Goal: Transaction & Acquisition: Purchase product/service

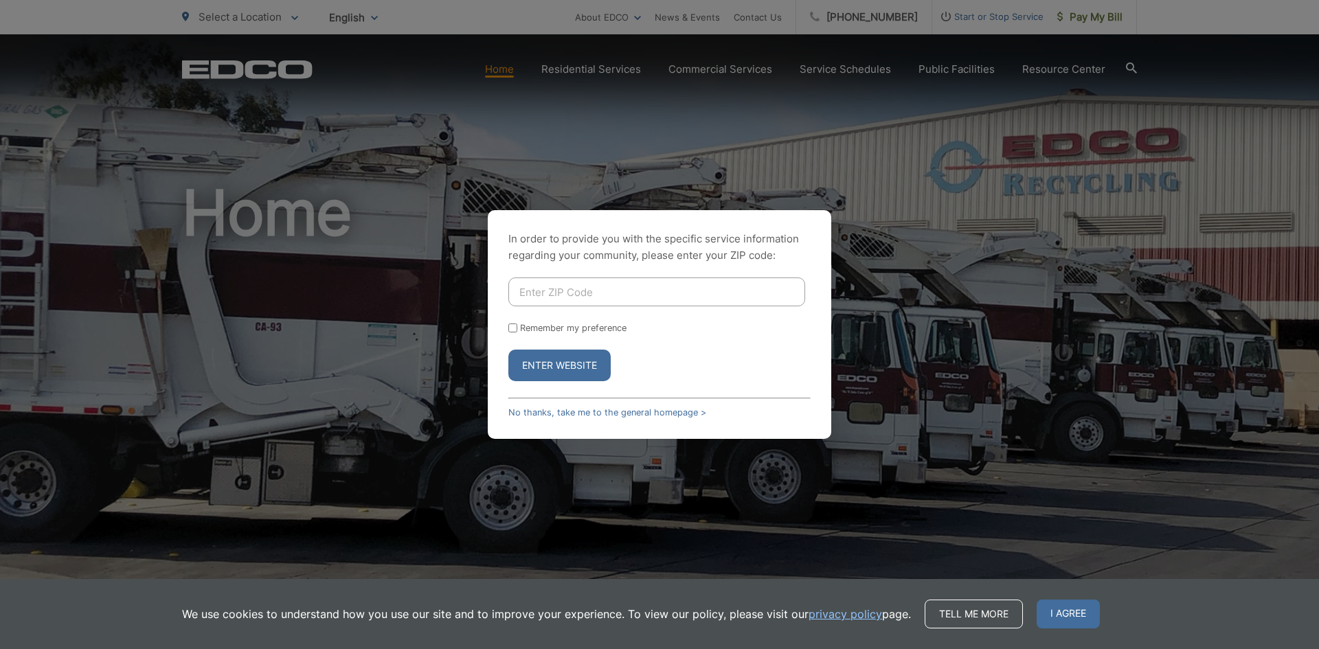
click at [540, 418] on div "In order to provide you with the specific service information regarding your co…" at bounding box center [660, 324] width 344 height 229
click at [542, 415] on link "No thanks, take me to the general homepage >" at bounding box center [607, 412] width 198 height 10
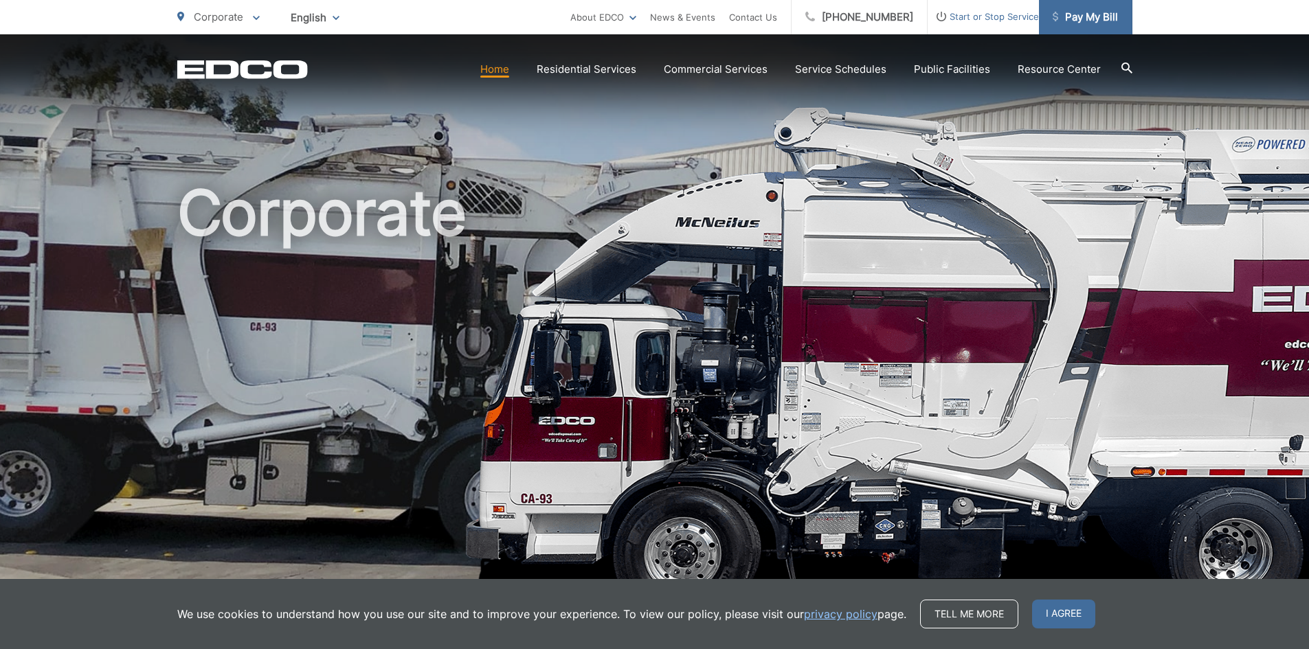
click at [1091, 19] on span "Pay My Bill" at bounding box center [1085, 17] width 65 height 16
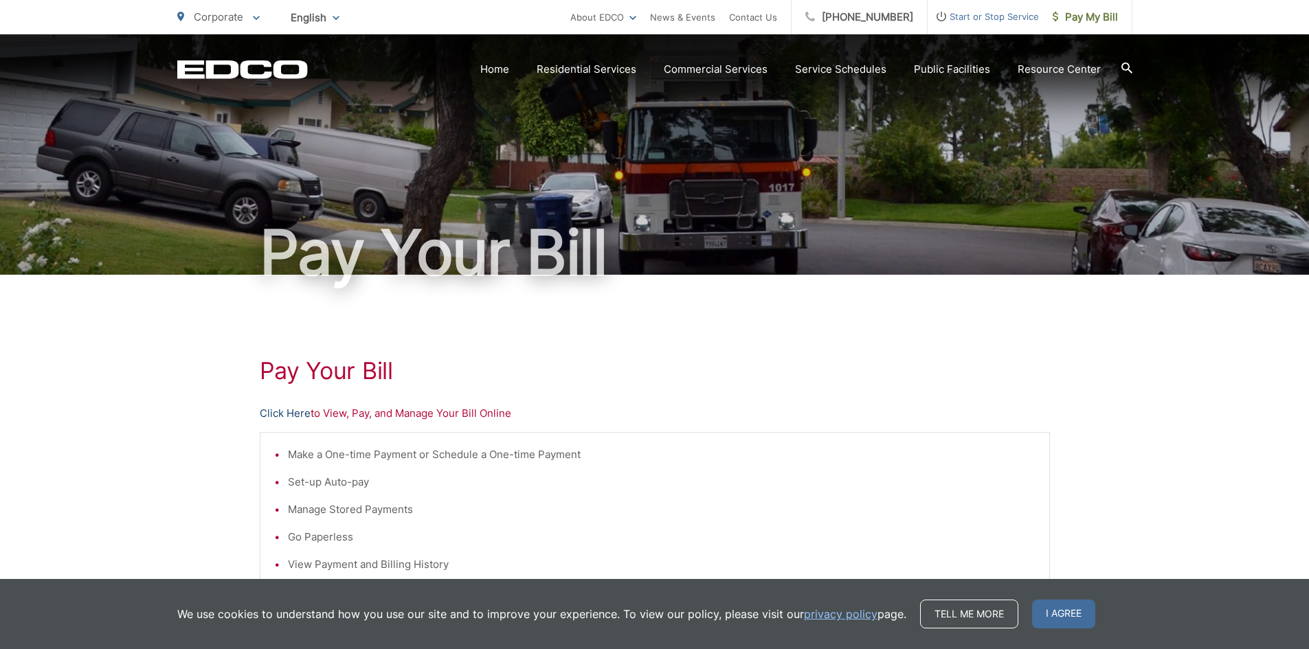
click at [293, 409] on link "Click Here" at bounding box center [285, 413] width 51 height 16
